Goal: Task Accomplishment & Management: Manage account settings

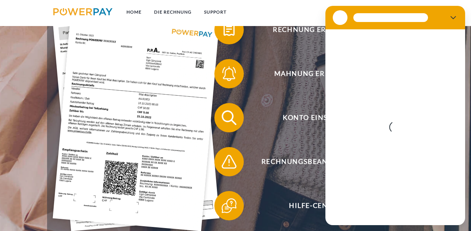
scroll to position [143, 0]
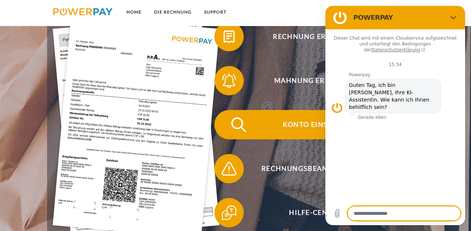
click at [293, 127] on span "Konto einsehen" at bounding box center [315, 124] width 180 height 29
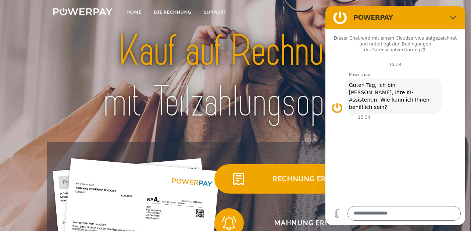
click at [279, 178] on span "Rechnung erhalten?" at bounding box center [315, 179] width 180 height 29
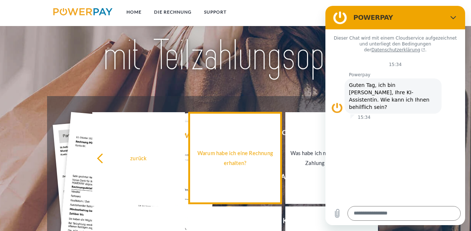
scroll to position [52, 0]
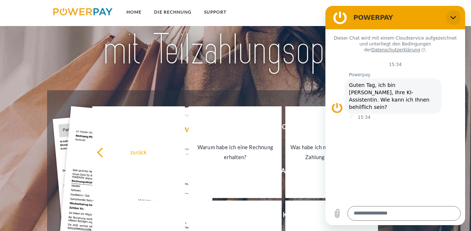
click at [456, 15] on button "Schließen" at bounding box center [453, 17] width 15 height 15
type textarea "*"
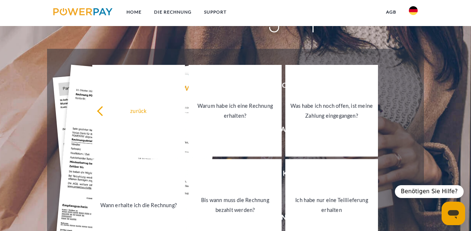
scroll to position [93, 0]
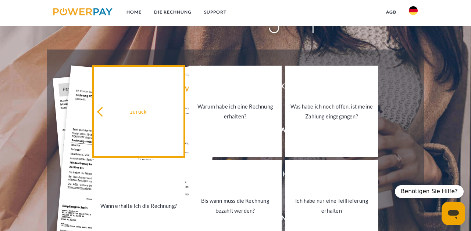
click at [116, 117] on link "zurück" at bounding box center [138, 112] width 93 height 92
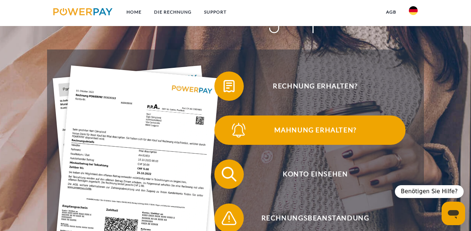
click at [298, 134] on span "Mahnung erhalten?" at bounding box center [315, 130] width 180 height 29
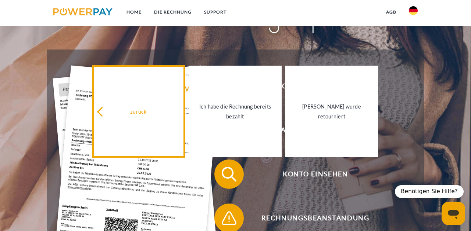
click at [172, 112] on div "zurück" at bounding box center [139, 112] width 84 height 10
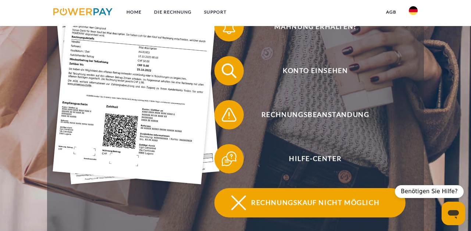
scroll to position [195, 0]
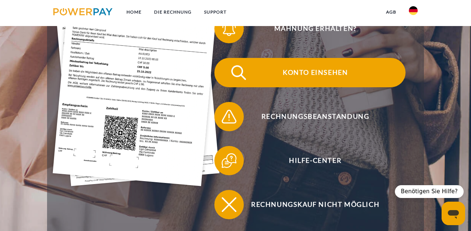
click at [297, 74] on span "Konto einsehen" at bounding box center [315, 72] width 180 height 29
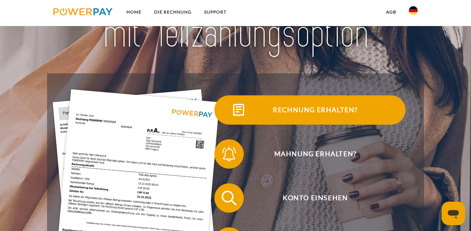
scroll to position [83, 0]
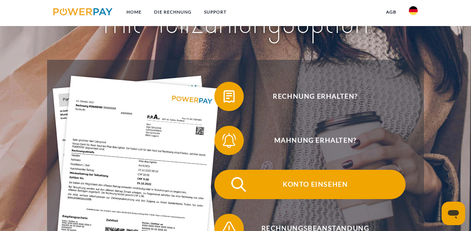
click at [288, 188] on span "Konto einsehen" at bounding box center [315, 184] width 180 height 29
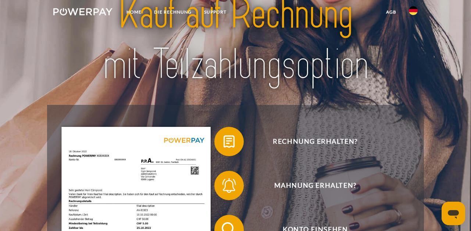
scroll to position [54, 0]
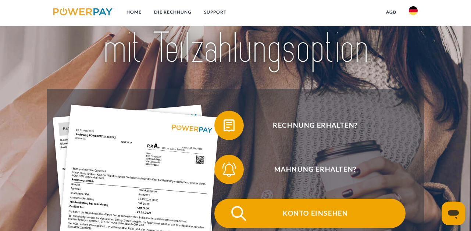
click at [285, 209] on span "Konto einsehen" at bounding box center [315, 213] width 180 height 29
